Goal: Information Seeking & Learning: Learn about a topic

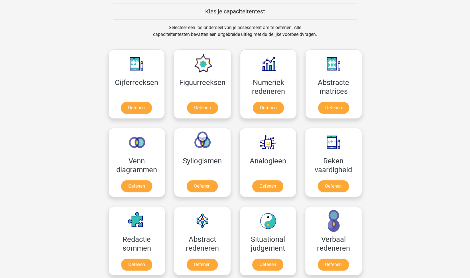
scroll to position [219, 0]
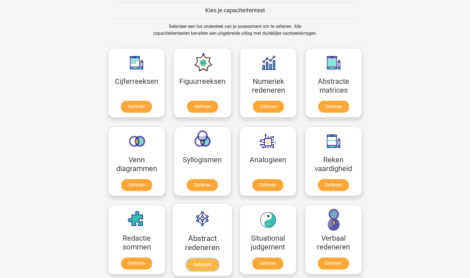
click at [202, 264] on link "Oefenen" at bounding box center [202, 264] width 33 height 13
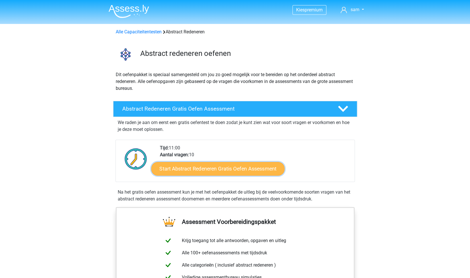
click at [232, 167] on link "Start Abstract Redeneren Gratis Oefen Assessment" at bounding box center [217, 169] width 133 height 14
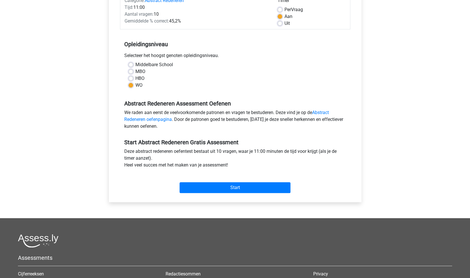
scroll to position [82, 0]
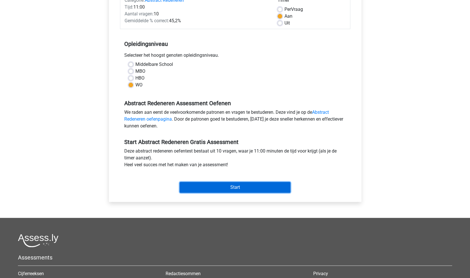
click at [240, 186] on input "Start" at bounding box center [235, 187] width 111 height 11
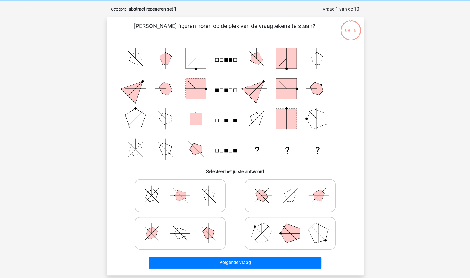
scroll to position [30, 0]
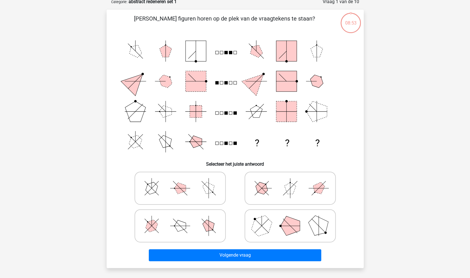
click at [283, 191] on icon at bounding box center [291, 188] width 86 height 29
click at [290, 181] on input "radio" at bounding box center [292, 179] width 4 height 4
radio input "true"
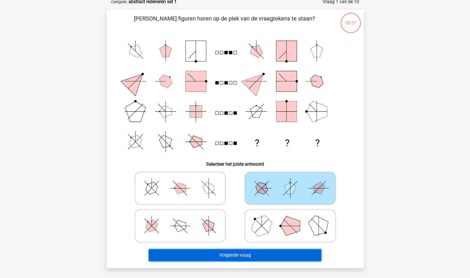
click at [270, 251] on button "Volgende vraag" at bounding box center [235, 255] width 173 height 12
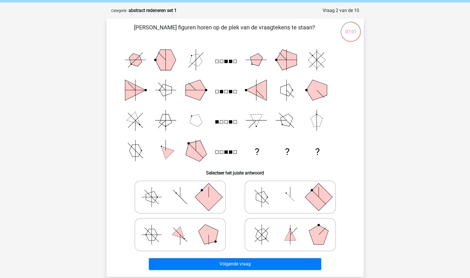
scroll to position [0, 0]
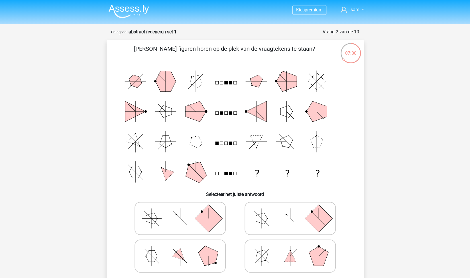
click at [140, 7] on img at bounding box center [129, 11] width 40 height 13
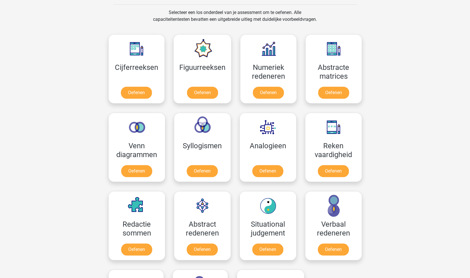
scroll to position [234, 0]
click at [206, 90] on link "Oefenen" at bounding box center [202, 93] width 33 height 13
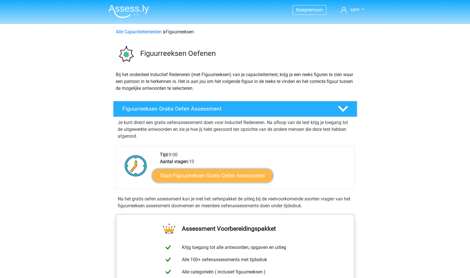
click at [226, 172] on link "Start Figuurreeksen Gratis Oefen Assessment" at bounding box center [212, 176] width 121 height 14
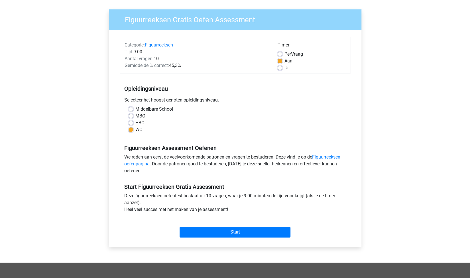
scroll to position [38, 0]
click at [236, 228] on input "Start" at bounding box center [235, 231] width 111 height 11
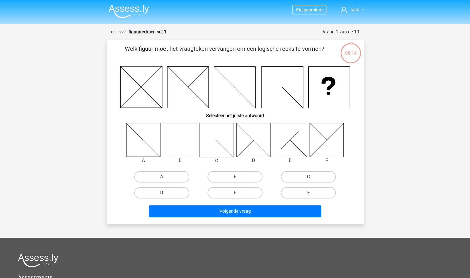
click at [178, 136] on icon at bounding box center [180, 140] width 34 height 34
click at [234, 177] on label "B" at bounding box center [235, 176] width 55 height 11
click at [235, 177] on input "B" at bounding box center [237, 179] width 4 height 4
radio input "true"
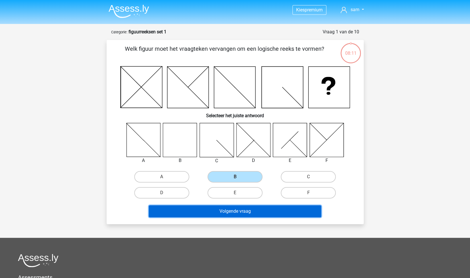
click at [236, 211] on button "Volgende vraag" at bounding box center [235, 211] width 173 height 12
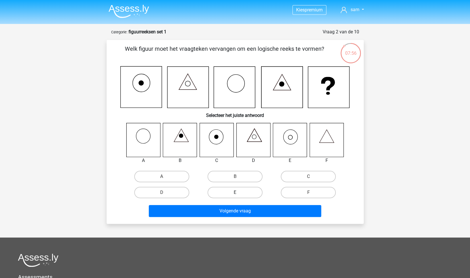
click at [239, 192] on label "E" at bounding box center [235, 192] width 55 height 11
click at [239, 193] on input "E" at bounding box center [237, 195] width 4 height 4
radio input "true"
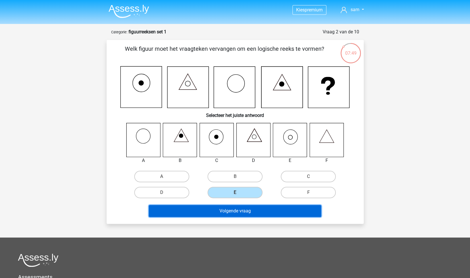
click at [235, 207] on button "Volgende vraag" at bounding box center [235, 211] width 173 height 12
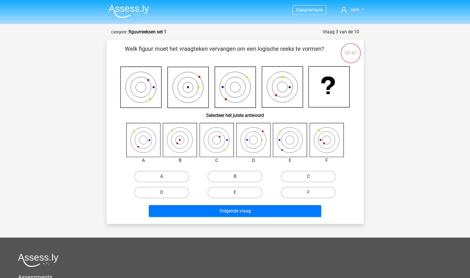
scroll to position [0, 0]
click at [178, 139] on icon at bounding box center [180, 140] width 34 height 34
click at [222, 172] on label "B" at bounding box center [235, 176] width 55 height 11
click at [235, 176] on input "B" at bounding box center [237, 178] width 4 height 4
radio input "true"
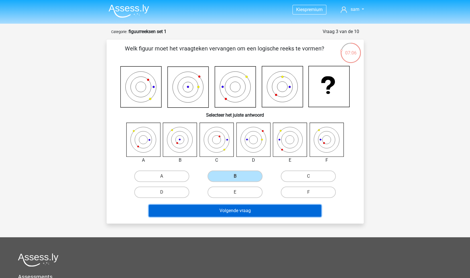
click at [256, 215] on button "Volgende vraag" at bounding box center [235, 211] width 173 height 12
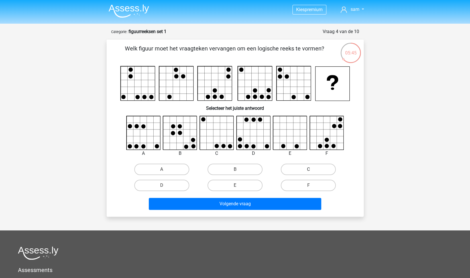
click at [314, 173] on label "C" at bounding box center [308, 169] width 55 height 11
click at [312, 173] on input "C" at bounding box center [311, 171] width 4 height 4
radio input "true"
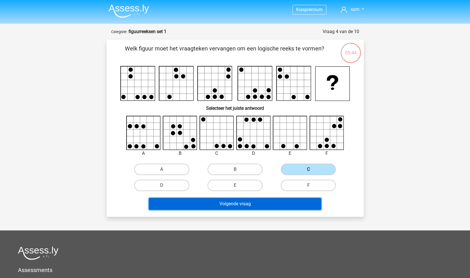
click at [276, 203] on button "Volgende vraag" at bounding box center [235, 204] width 173 height 12
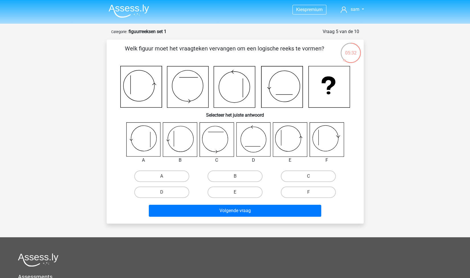
click at [286, 88] on icon at bounding box center [281, 86] width 41 height 41
click at [229, 193] on label "E" at bounding box center [235, 192] width 55 height 11
click at [235, 193] on input "E" at bounding box center [237, 194] width 4 height 4
radio input "true"
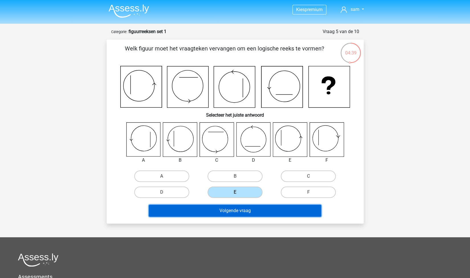
click at [259, 207] on button "Volgende vraag" at bounding box center [235, 211] width 173 height 12
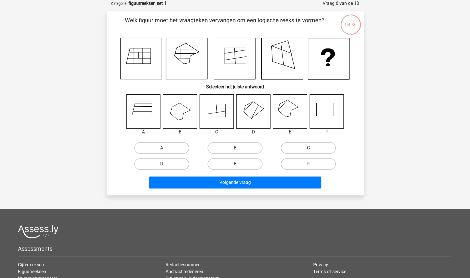
scroll to position [0, 0]
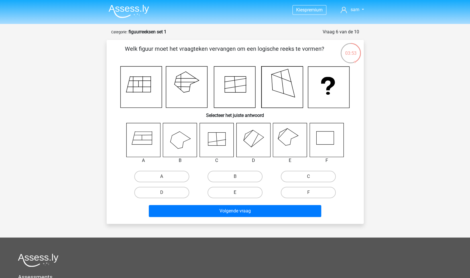
click at [234, 192] on label "E" at bounding box center [235, 192] width 55 height 11
click at [235, 193] on input "E" at bounding box center [237, 195] width 4 height 4
radio input "true"
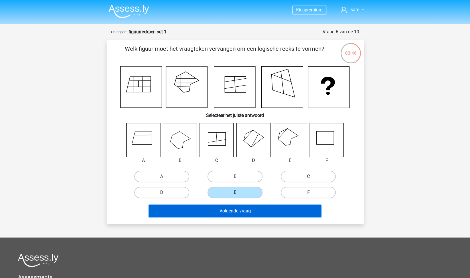
click at [255, 209] on button "Volgende vraag" at bounding box center [235, 211] width 173 height 12
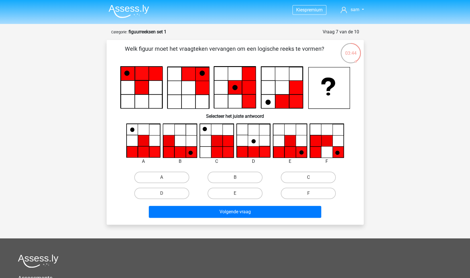
scroll to position [0, 0]
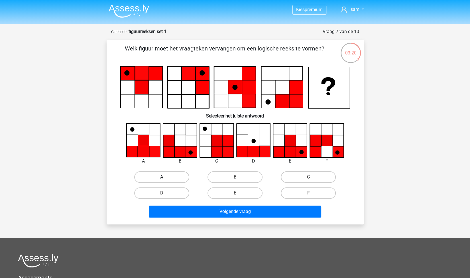
click at [155, 177] on label "A" at bounding box center [161, 176] width 55 height 11
click at [162, 177] on input "A" at bounding box center [164, 179] width 4 height 4
radio input "true"
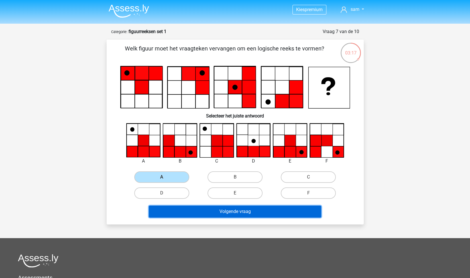
click at [292, 216] on button "Volgende vraag" at bounding box center [235, 212] width 173 height 12
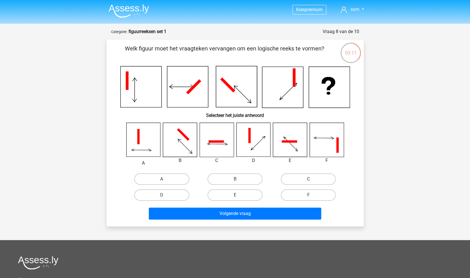
click at [406, 116] on div "Kies premium sam samerven@live.nl" at bounding box center [235, 195] width 470 height 391
click at [331, 194] on label "F" at bounding box center [308, 194] width 55 height 11
click at [312, 195] on input "F" at bounding box center [311, 197] width 4 height 4
radio input "true"
click at [331, 194] on label "F" at bounding box center [308, 194] width 55 height 11
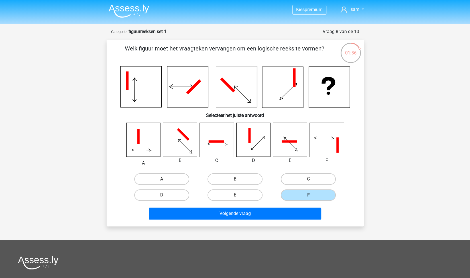
click at [312, 195] on input "F" at bounding box center [311, 197] width 4 height 4
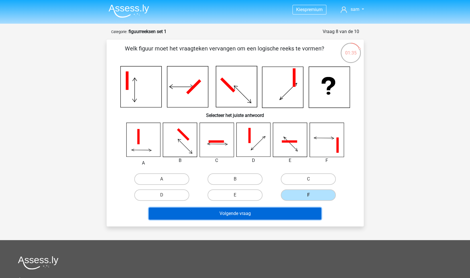
click at [264, 212] on button "Volgende vraag" at bounding box center [235, 214] width 173 height 12
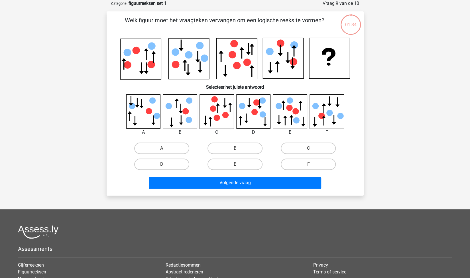
scroll to position [0, 0]
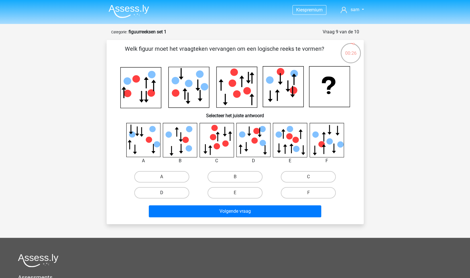
click at [175, 189] on label "D" at bounding box center [161, 192] width 55 height 11
click at [165, 193] on input "D" at bounding box center [164, 195] width 4 height 4
radio input "true"
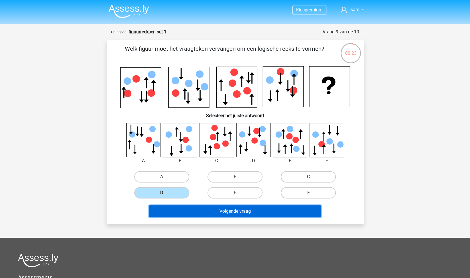
click at [221, 206] on button "Volgende vraag" at bounding box center [235, 211] width 173 height 12
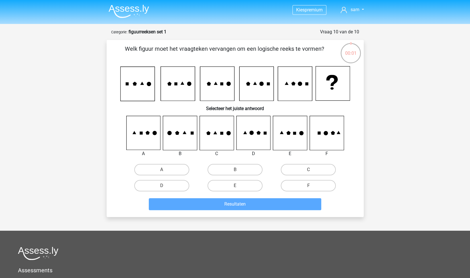
click at [263, 130] on icon at bounding box center [253, 133] width 34 height 34
click at [190, 187] on div "D" at bounding box center [161, 185] width 69 height 11
click at [184, 187] on label "D" at bounding box center [161, 185] width 55 height 11
click at [165, 187] on input "D" at bounding box center [164, 188] width 4 height 4
radio input "true"
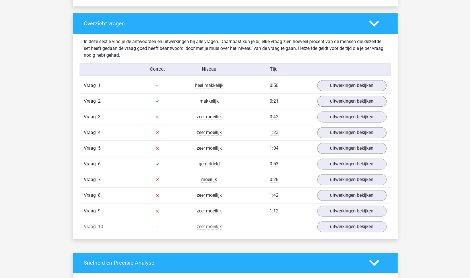
scroll to position [415, 0]
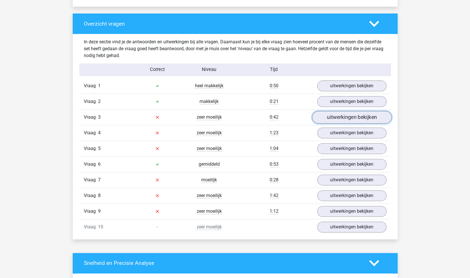
click at [339, 118] on link "uitwerkingen bekijken" at bounding box center [352, 117] width 80 height 13
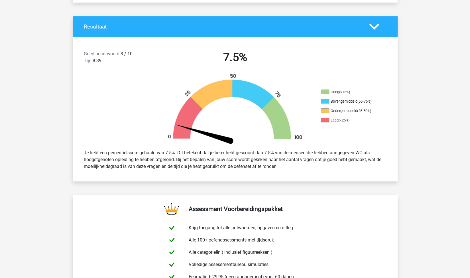
scroll to position [119, 0]
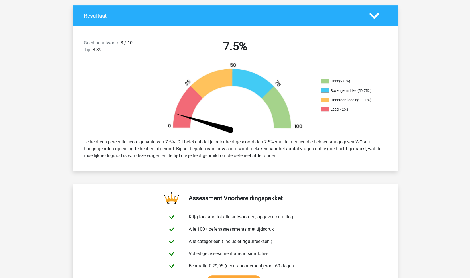
click at [81, 143] on div "Je hebt een percentielscore gehaald van 7.5%. Dit betekent dat je beter hebt ge…" at bounding box center [235, 148] width 311 height 25
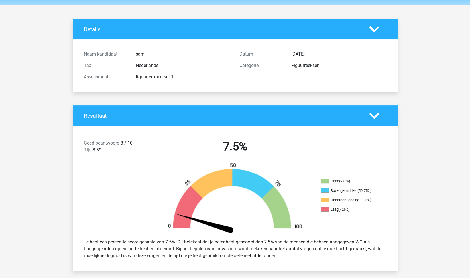
scroll to position [25, 0]
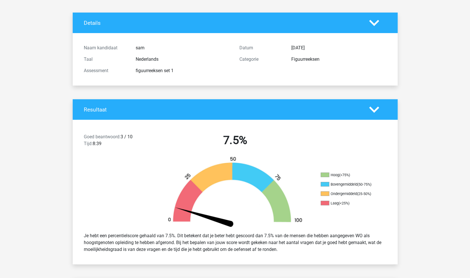
click at [373, 114] on icon at bounding box center [374, 110] width 10 height 10
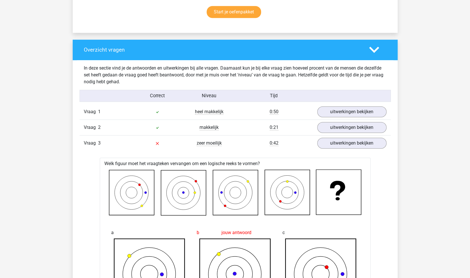
scroll to position [245, 0]
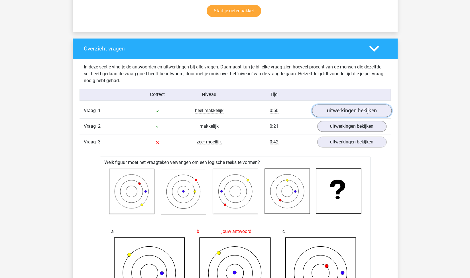
click at [349, 114] on link "uitwerkingen bekijken" at bounding box center [352, 110] width 80 height 13
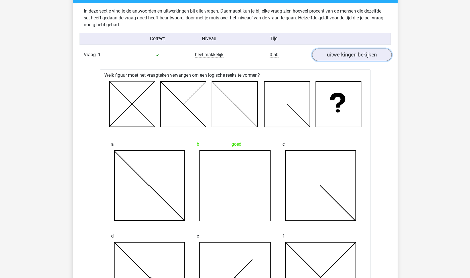
scroll to position [301, 0]
click at [374, 58] on link "uitwerkingen bekijken" at bounding box center [352, 54] width 80 height 13
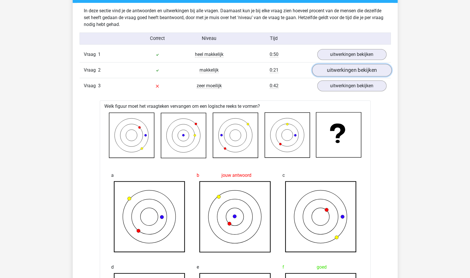
click at [364, 71] on link "uitwerkingen bekijken" at bounding box center [352, 70] width 80 height 13
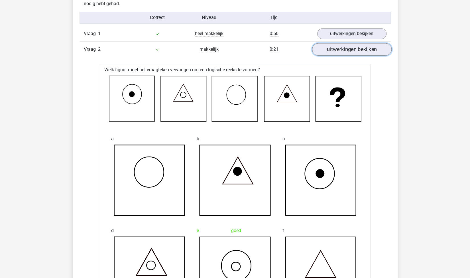
scroll to position [323, 0]
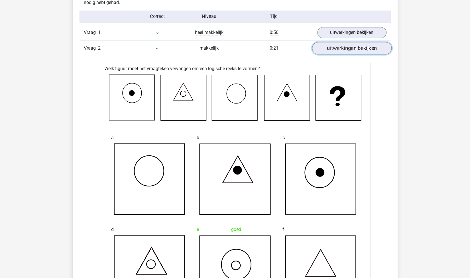
click at [375, 52] on link "uitwerkingen bekijken" at bounding box center [352, 48] width 80 height 13
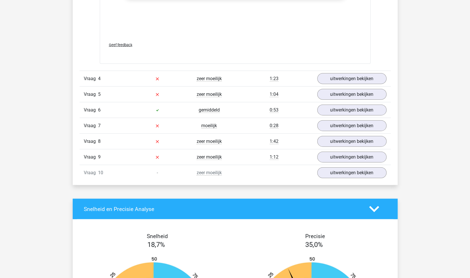
scroll to position [784, 0]
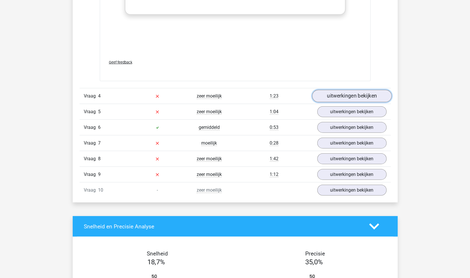
click at [366, 98] on link "uitwerkingen bekijken" at bounding box center [352, 96] width 80 height 13
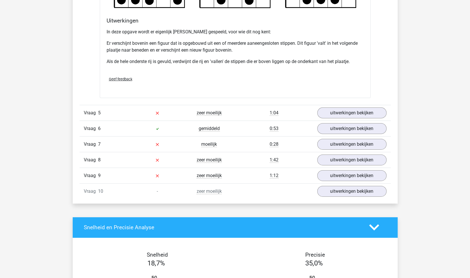
scroll to position [1123, 0]
click at [366, 115] on link "uitwerkingen bekijken" at bounding box center [352, 113] width 80 height 13
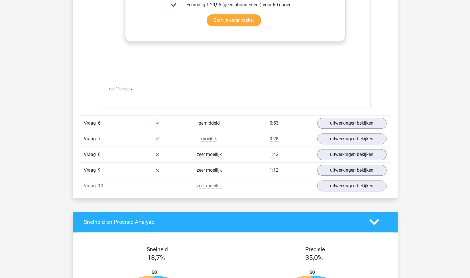
scroll to position [1607, 0]
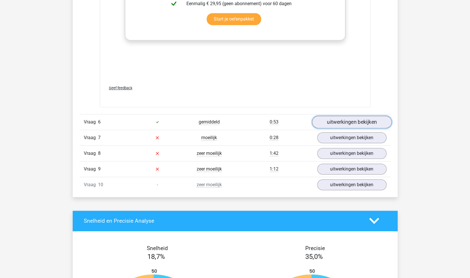
click at [366, 122] on link "uitwerkingen bekijken" at bounding box center [352, 122] width 80 height 13
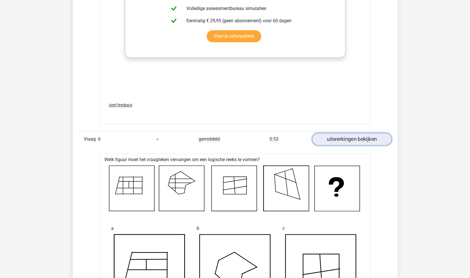
scroll to position [1590, 0]
click at [364, 139] on link "uitwerkingen bekijken" at bounding box center [352, 139] width 80 height 13
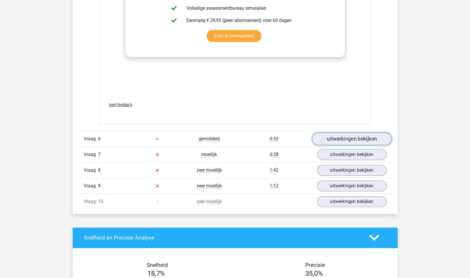
click at [369, 140] on link "uitwerkingen bekijken" at bounding box center [352, 139] width 80 height 13
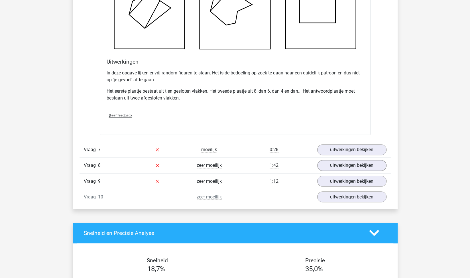
scroll to position [1938, 0]
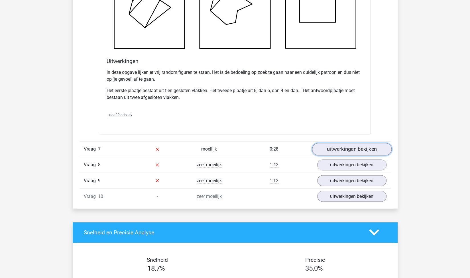
click at [375, 151] on link "uitwerkingen bekijken" at bounding box center [352, 149] width 80 height 13
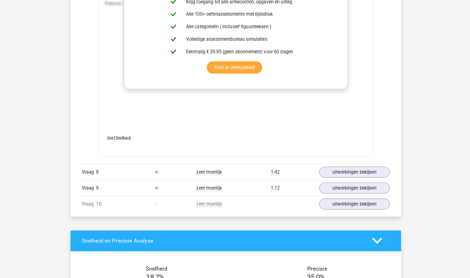
scroll to position [2412, 0]
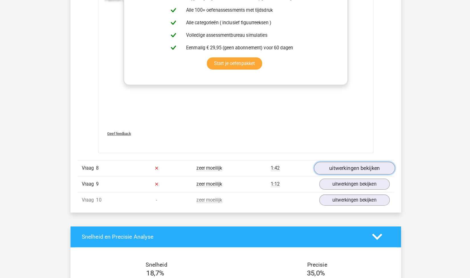
click at [376, 169] on link "uitwerkingen bekijken" at bounding box center [352, 170] width 80 height 13
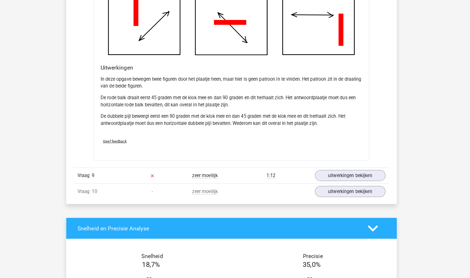
scroll to position [2782, 0]
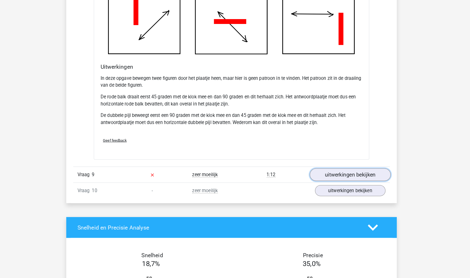
click at [368, 176] on link "uitwerkingen bekijken" at bounding box center [352, 176] width 80 height 13
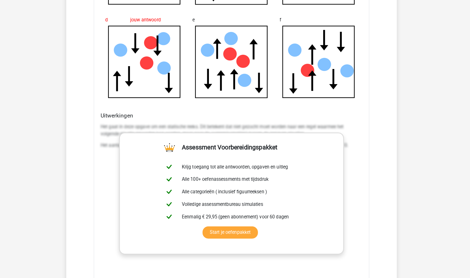
scroll to position [3117, 0]
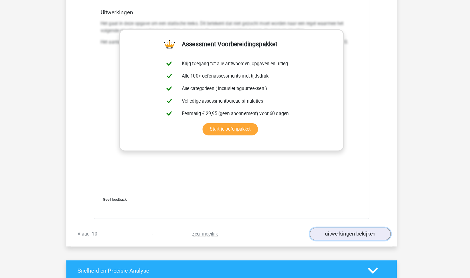
click at [380, 230] on link "uitwerkingen bekijken" at bounding box center [352, 234] width 80 height 13
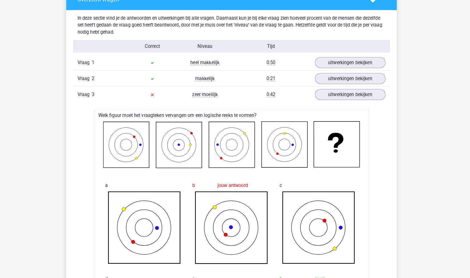
scroll to position [0, 0]
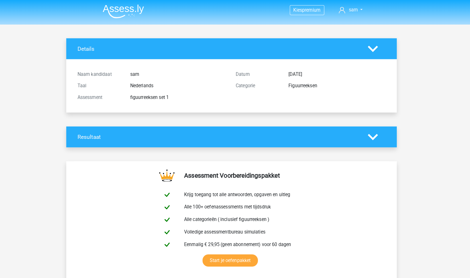
click at [127, 8] on img at bounding box center [129, 11] width 40 height 13
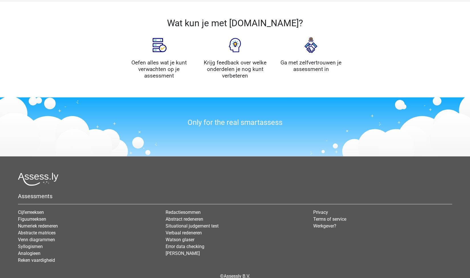
scroll to position [598, 0]
